Goal: Transaction & Acquisition: Download file/media

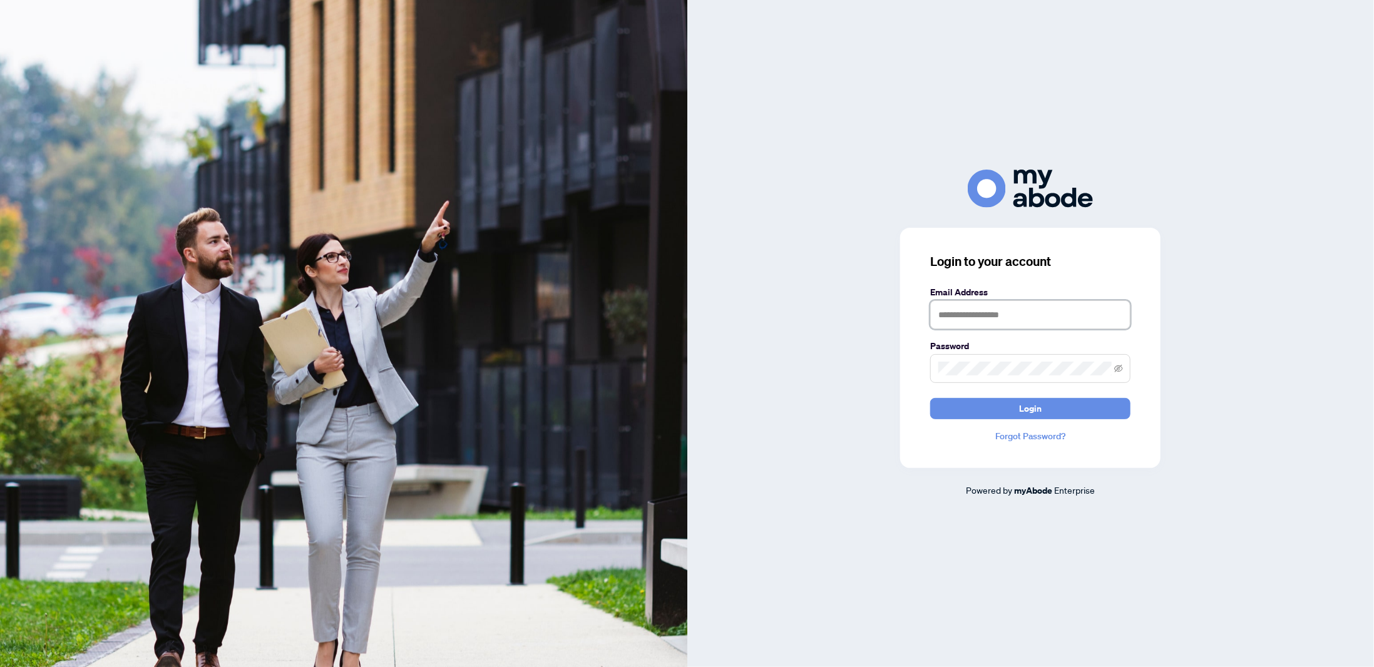
click at [968, 324] on input "text" at bounding box center [1030, 314] width 200 height 29
type input "**********"
click at [930, 398] on button "Login" at bounding box center [1030, 408] width 200 height 21
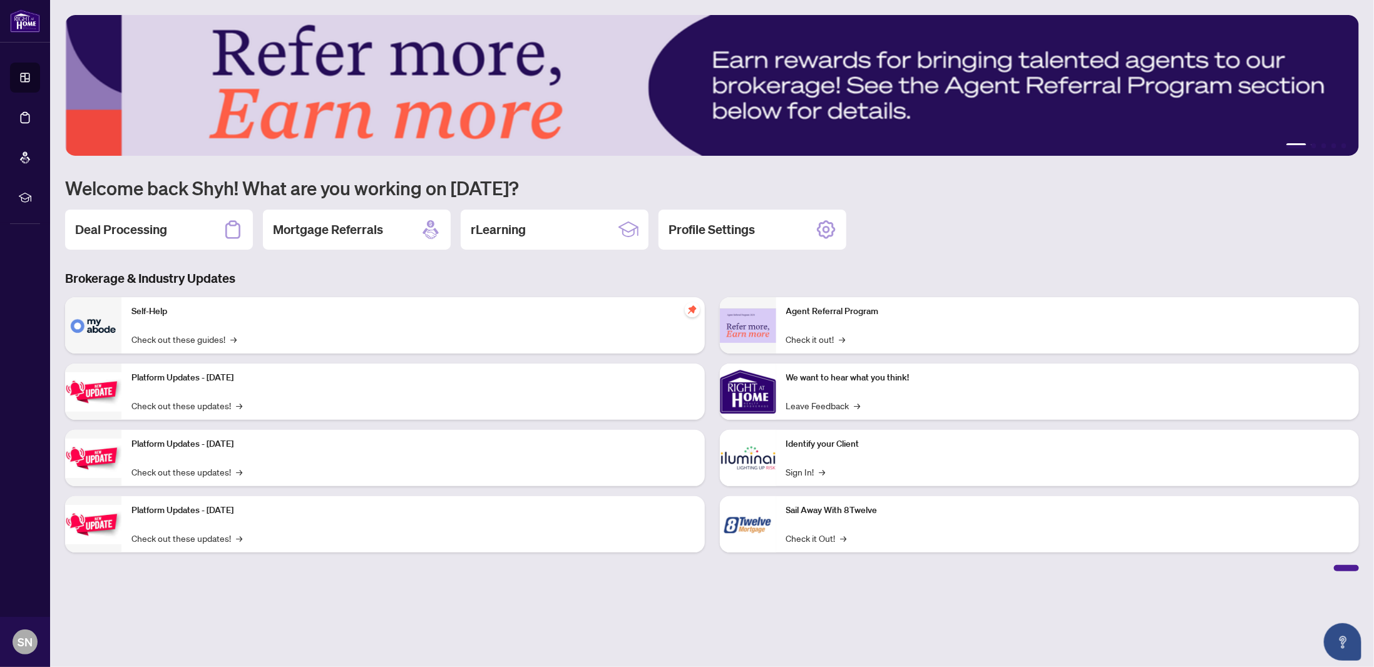
click at [77, 327] on img at bounding box center [93, 325] width 56 height 56
click at [163, 225] on h2 "Deal Processing" at bounding box center [121, 230] width 92 height 18
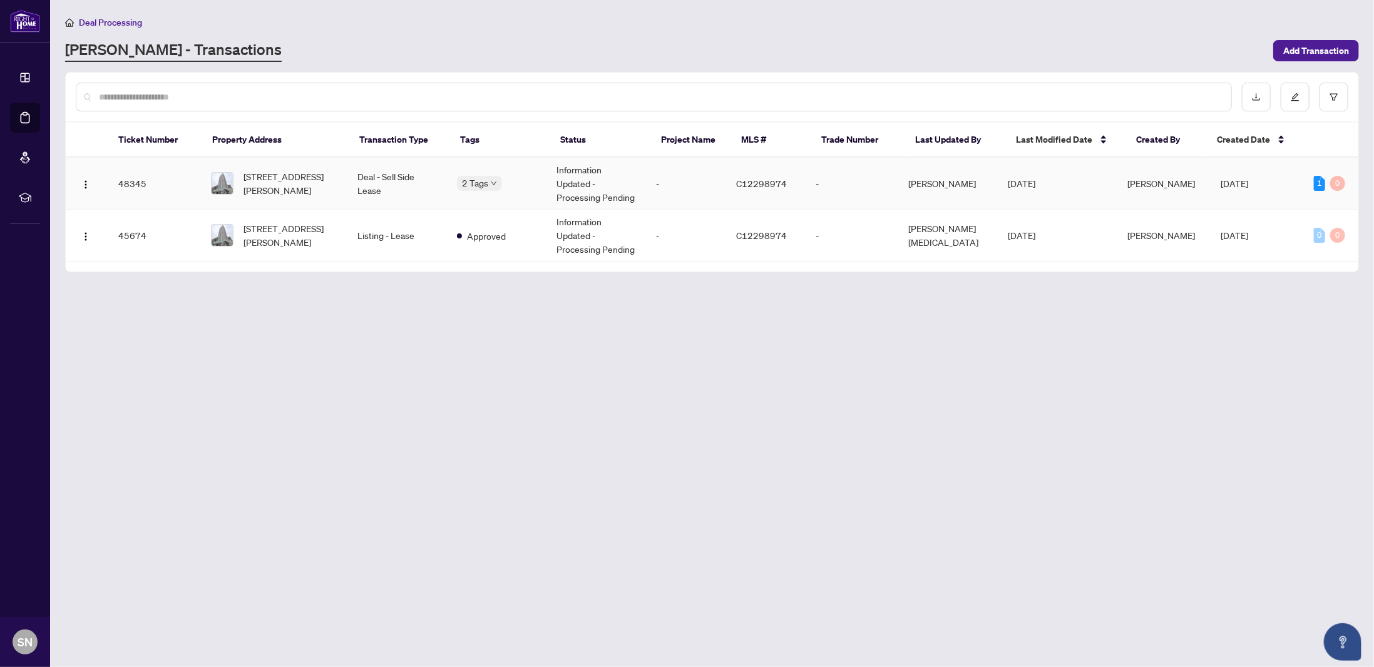
click at [257, 185] on span "[STREET_ADDRESS][PERSON_NAME]" at bounding box center [290, 184] width 93 height 28
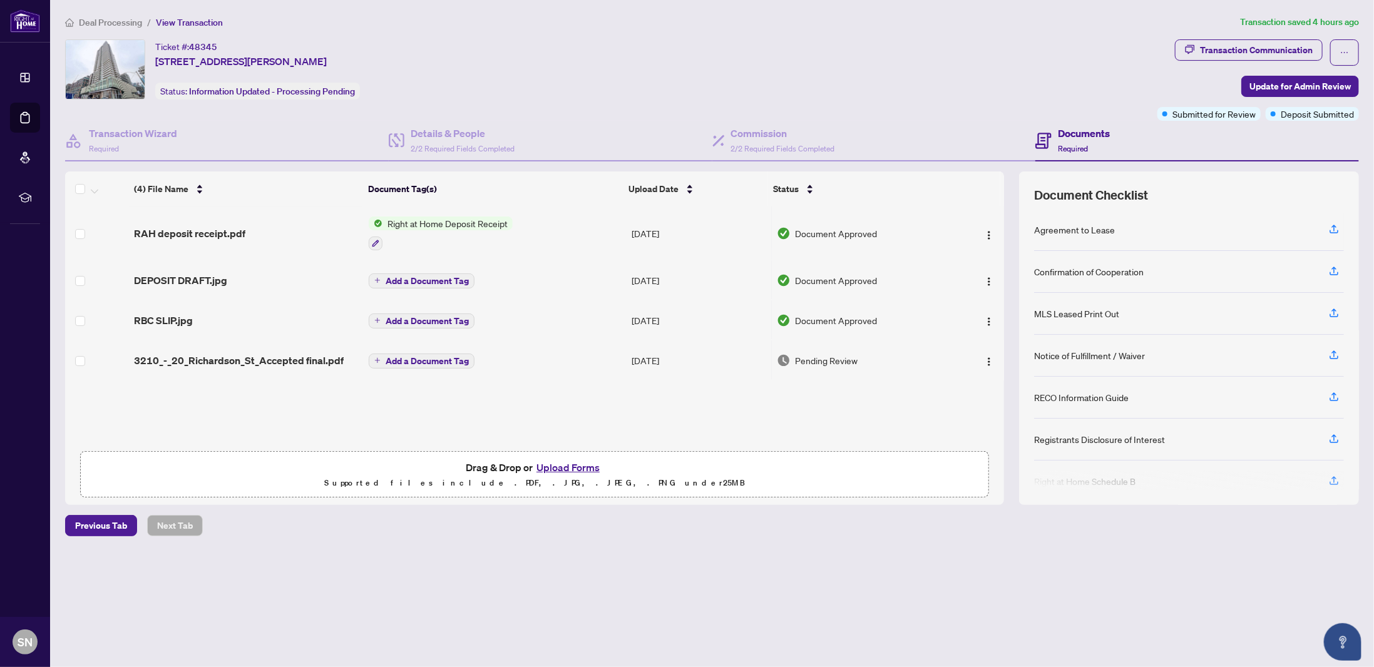
scroll to position [1, 0]
click at [488, 224] on span "Right at Home Deposit Receipt" at bounding box center [447, 223] width 130 height 14
click at [990, 233] on img "button" at bounding box center [989, 235] width 10 height 10
click at [997, 258] on span "View Document" at bounding box center [1046, 256] width 120 height 14
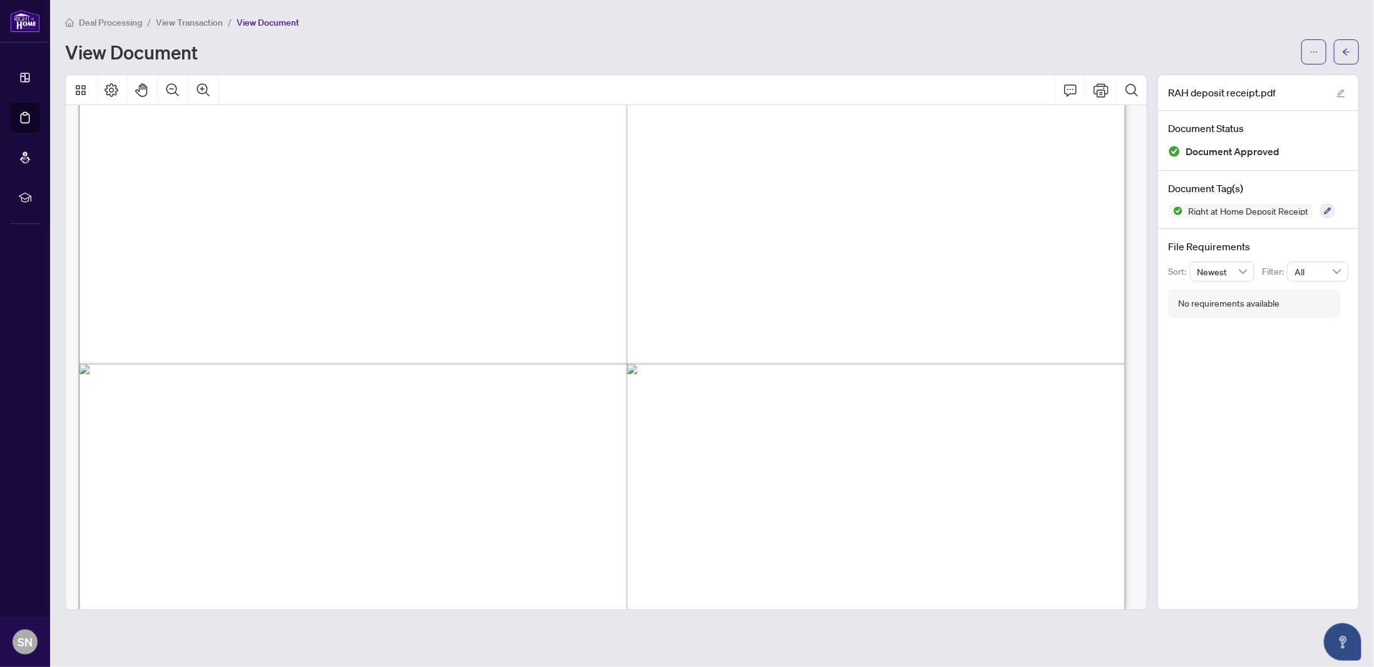
scroll to position [875, 0]
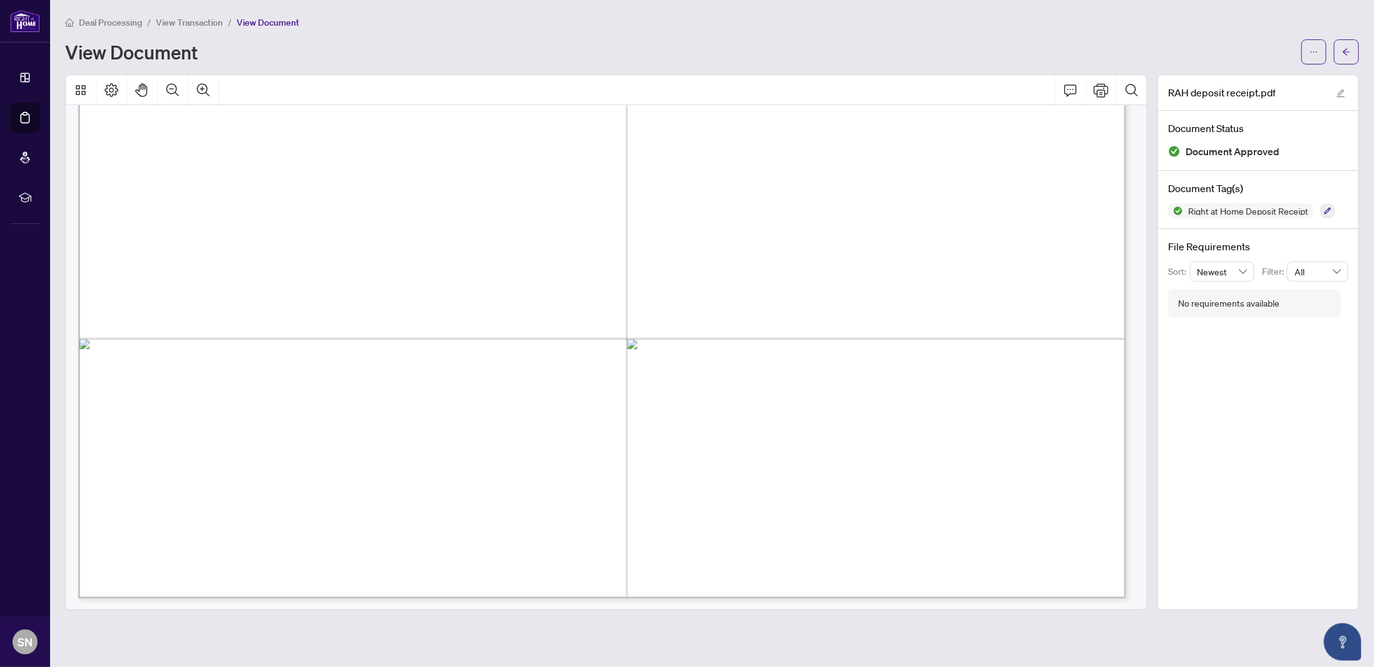
drag, startPoint x: 597, startPoint y: 260, endPoint x: 864, endPoint y: 299, distance: 270.8
click at [1321, 52] on button "button" at bounding box center [1313, 51] width 25 height 25
click at [1253, 78] on span "Download" at bounding box center [1268, 79] width 95 height 14
